Goal: Information Seeking & Learning: Learn about a topic

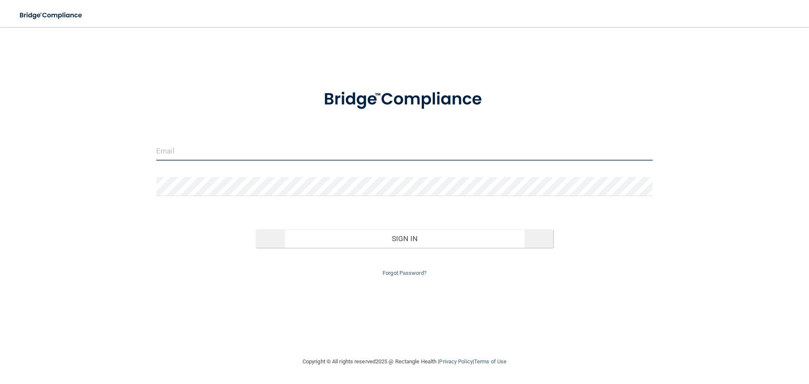
type input "[PERSON_NAME][EMAIL_ADDRESS][DOMAIN_NAME]"
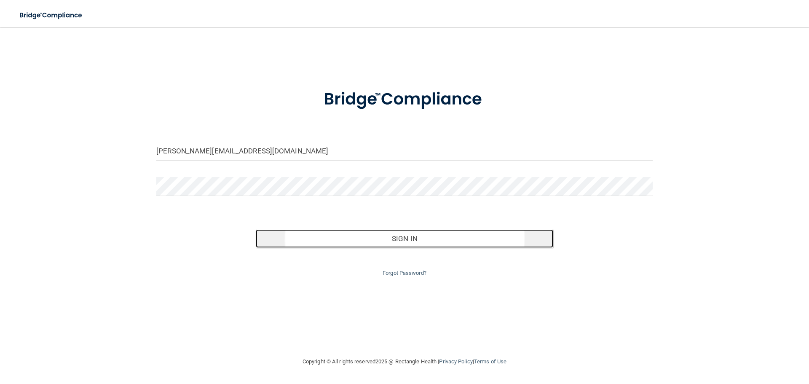
click at [406, 236] on button "Sign In" at bounding box center [405, 238] width 298 height 19
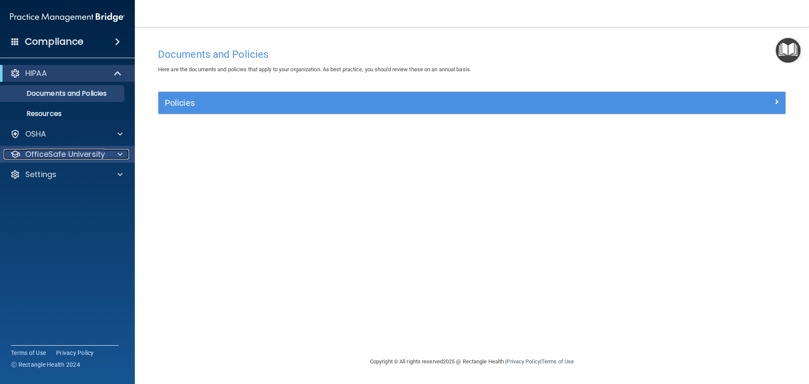
click at [58, 152] on p "OfficeSafe University" at bounding box center [65, 154] width 80 height 10
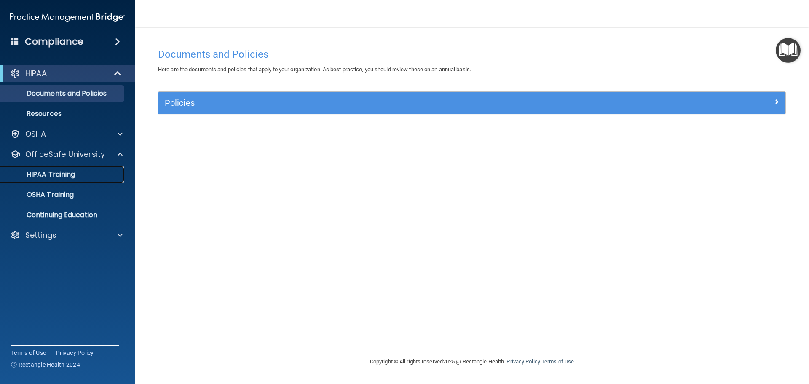
click at [58, 176] on p "HIPAA Training" at bounding box center [39, 174] width 69 height 8
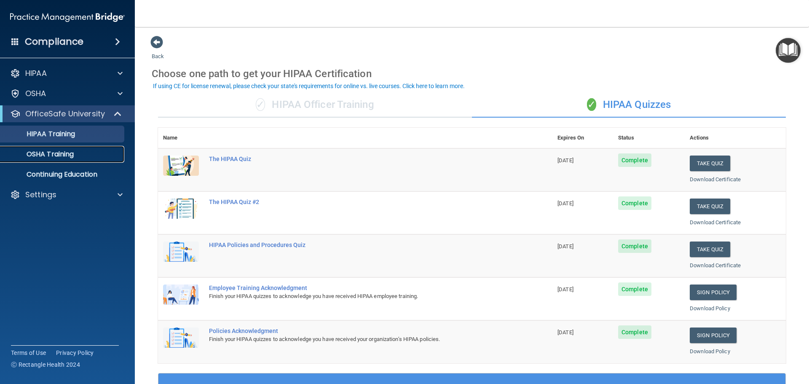
click at [52, 156] on p "OSHA Training" at bounding box center [39, 154] width 68 height 8
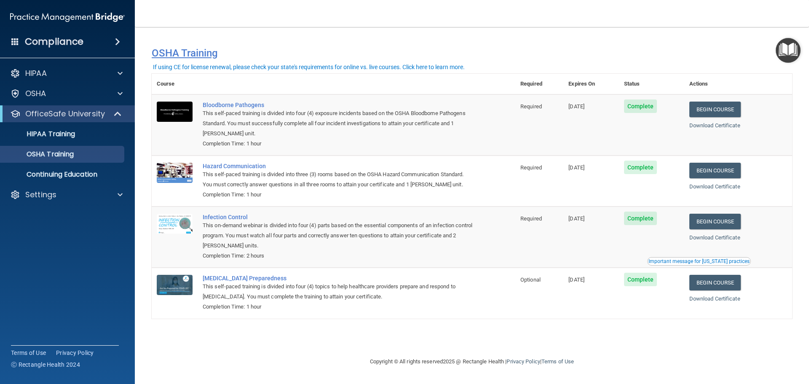
click at [557, 53] on h4 "OSHA Training" at bounding box center [472, 53] width 640 height 12
